Goal: Information Seeking & Learning: Compare options

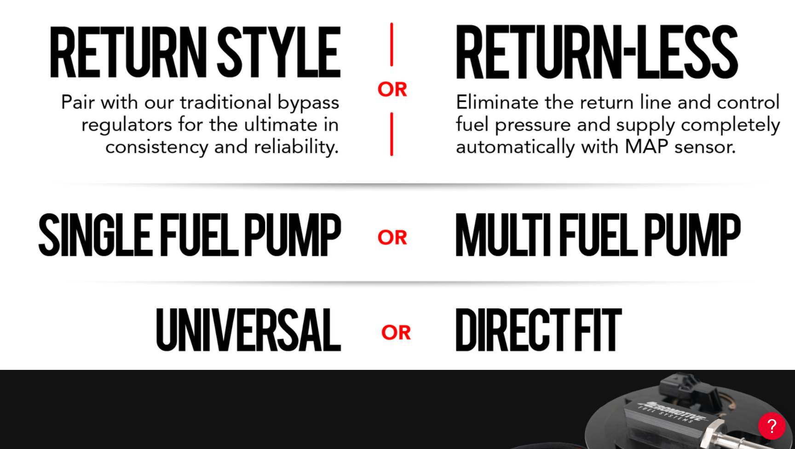
scroll to position [0, 1165]
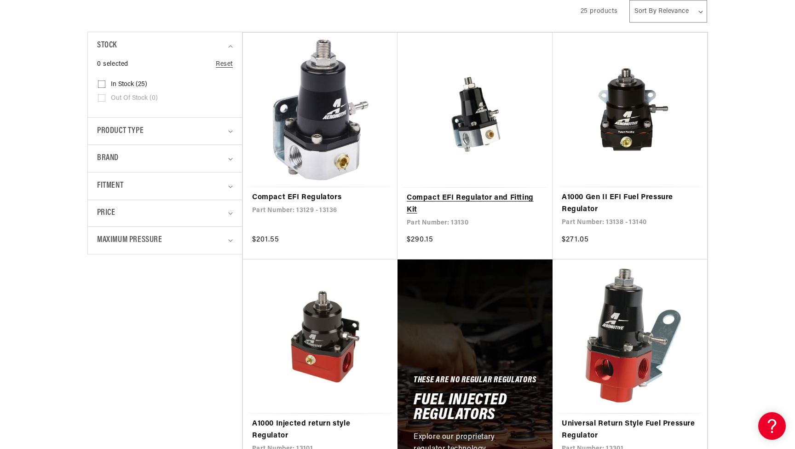
scroll to position [258, 0]
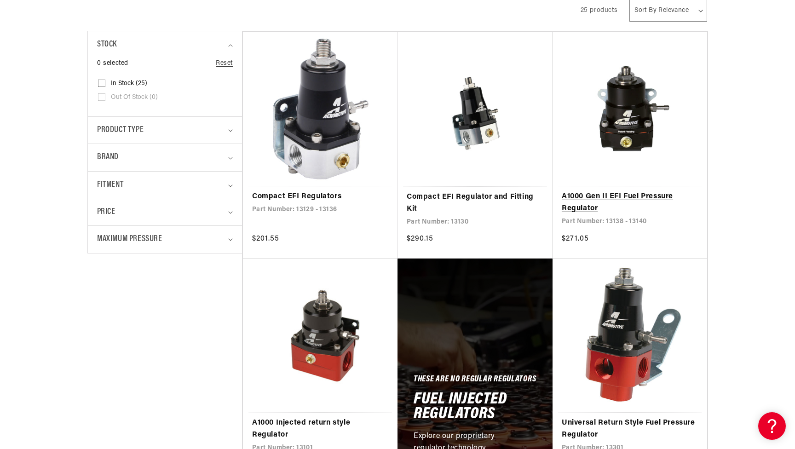
click at [616, 191] on link "A1000 Gen II EFI Fuel Pressure Regulator" at bounding box center [630, 202] width 136 height 23
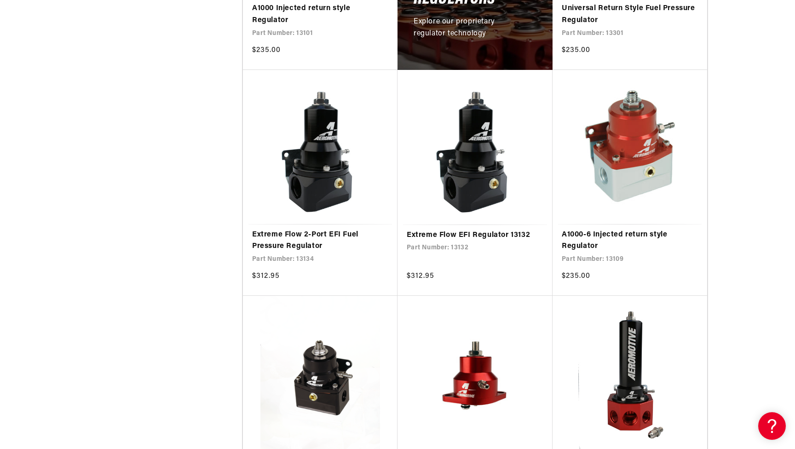
scroll to position [678, 0]
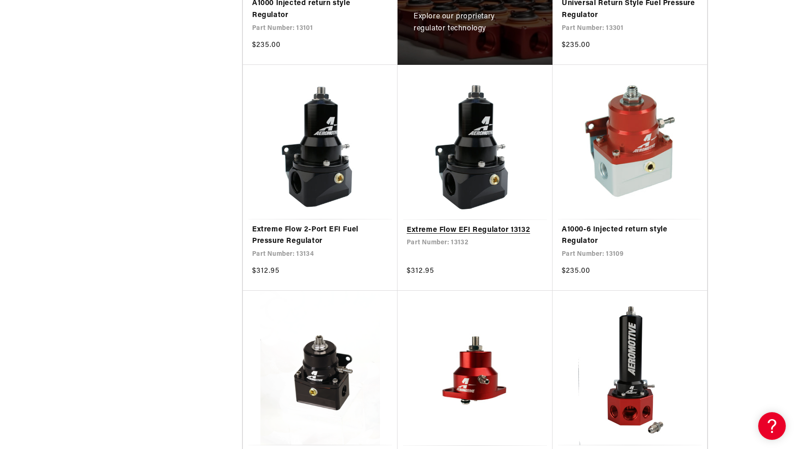
click at [464, 225] on link "Extreme Flow EFI Regulator 13132" at bounding box center [475, 231] width 137 height 12
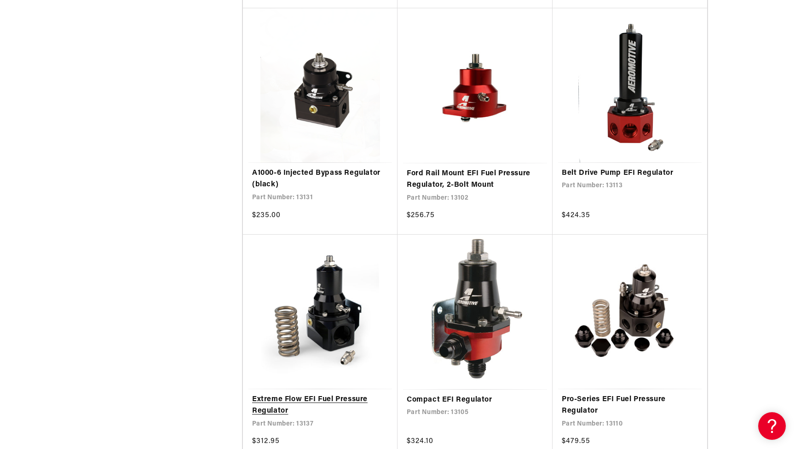
scroll to position [961, 0]
click at [319, 393] on link "Extreme Flow EFI Fuel Pressure Regulator" at bounding box center [320, 404] width 136 height 23
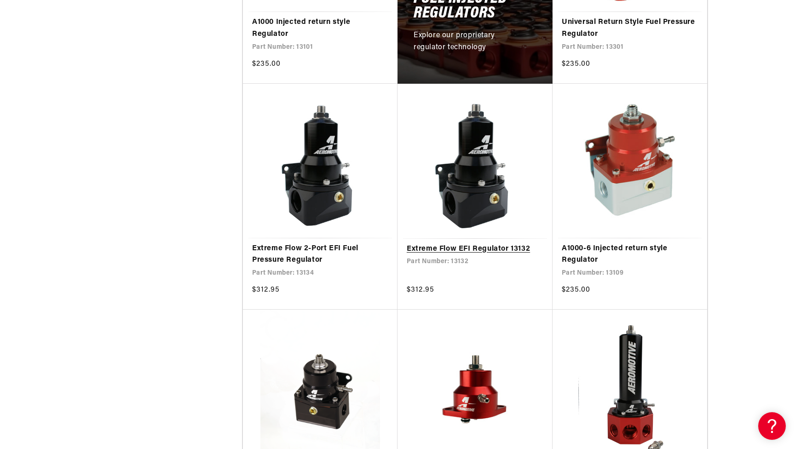
scroll to position [664, 0]
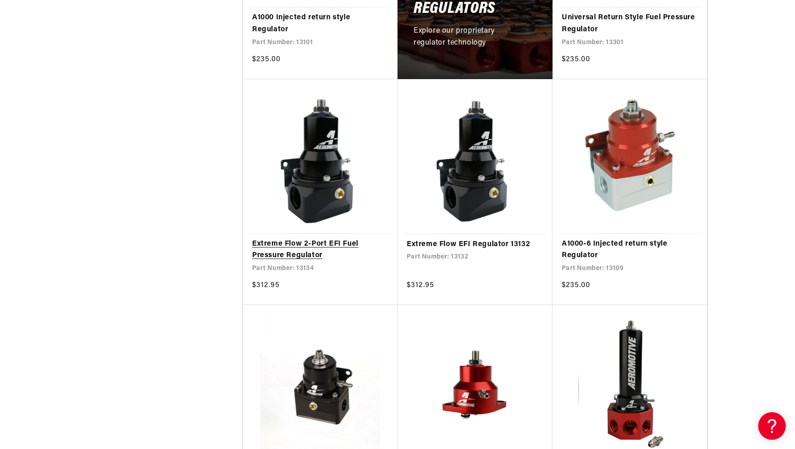
click at [320, 238] on link "Extreme Flow 2-Port EFI Fuel Pressure Regulator" at bounding box center [320, 249] width 136 height 23
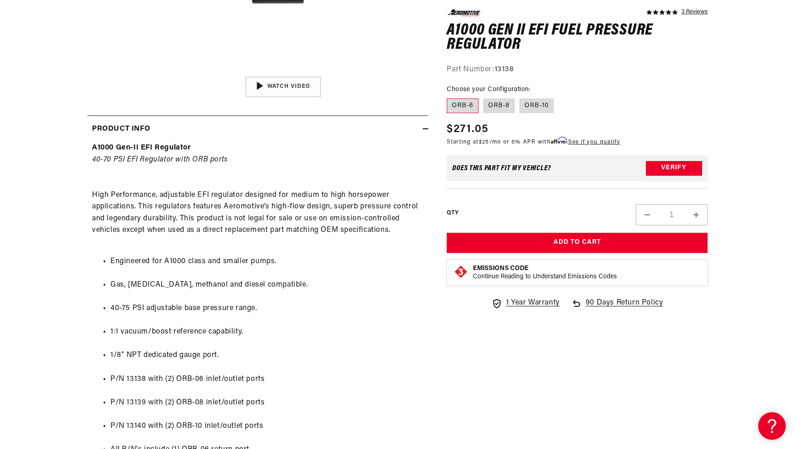
scroll to position [347, 0]
drag, startPoint x: 179, startPoint y: 218, endPoint x: 271, endPoint y: 203, distance: 92.4
click at [271, 203] on div "A1000 Gen-II EFI Regulator 40-70 PSI EFI Regulator with ORB ports High Performa…" at bounding box center [257, 431] width 341 height 580
copy div "high-flow design, superb pressure control and legendary durability."
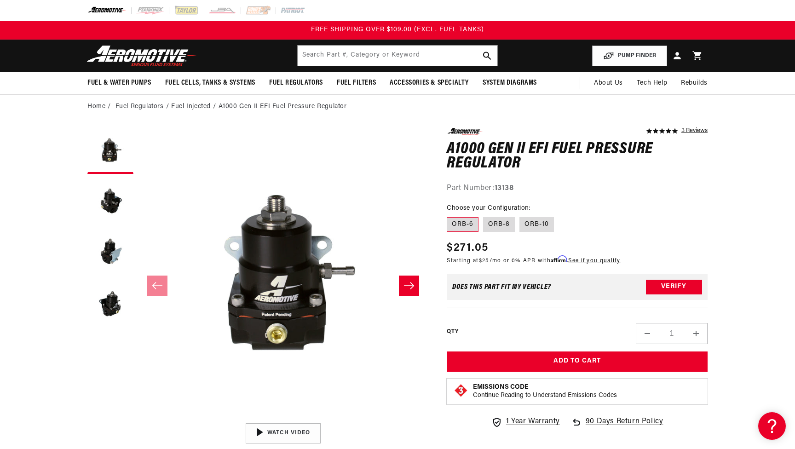
scroll to position [0, 0]
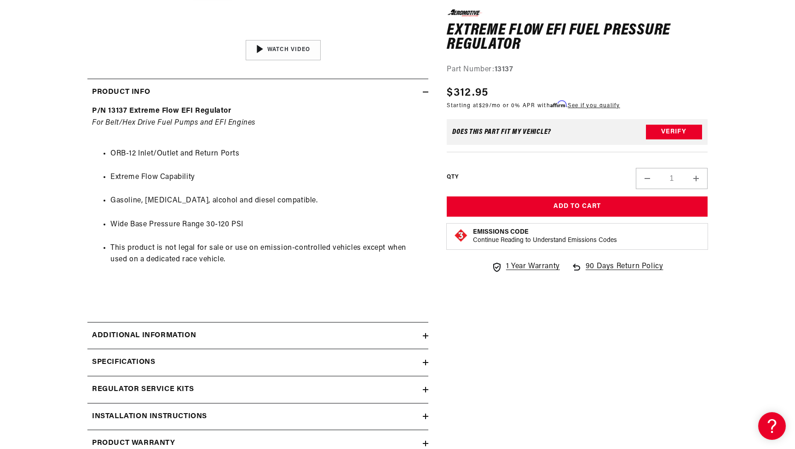
scroll to position [384, 0]
